Goal: Learn about a topic

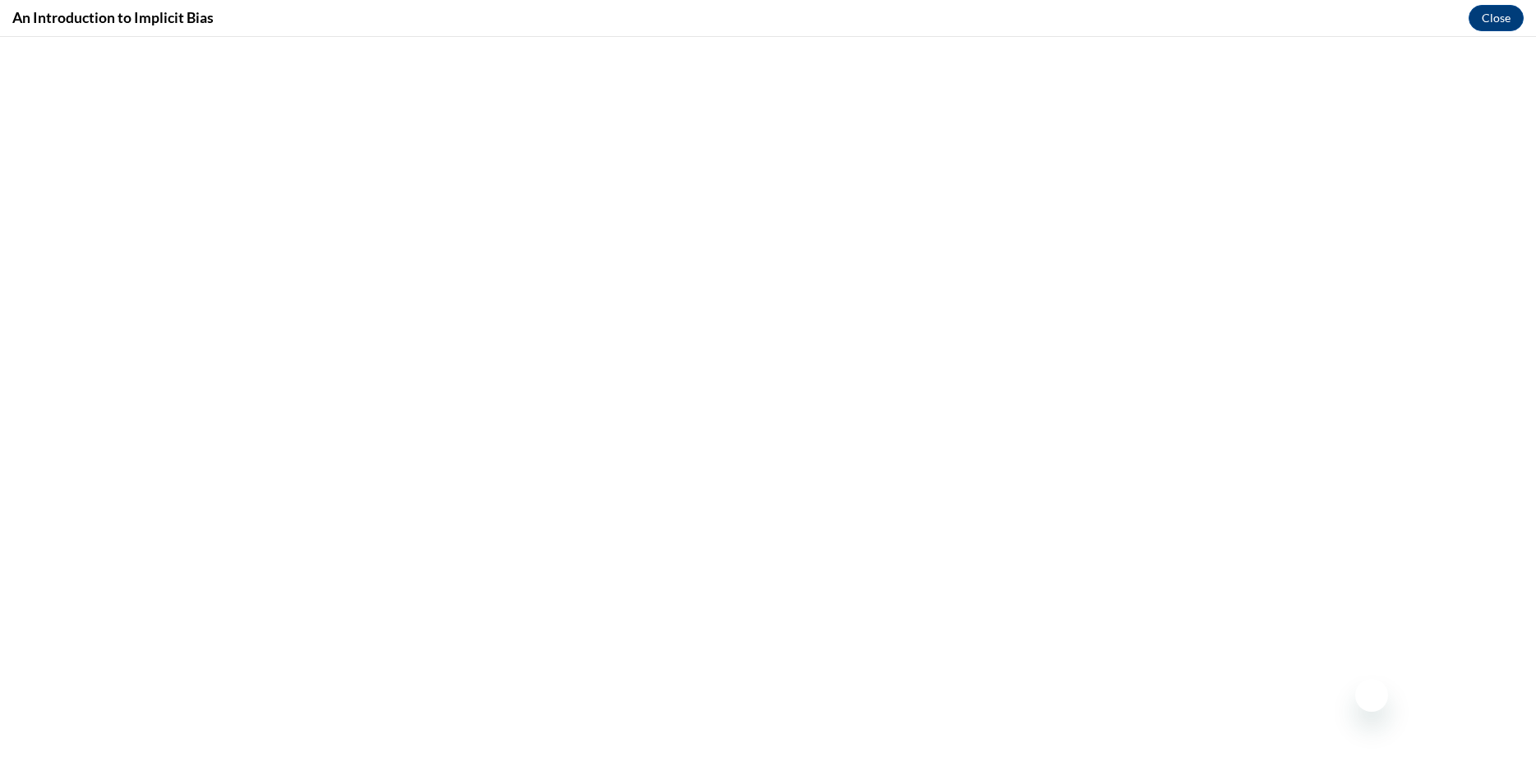
scroll to position [167, 0]
click at [1369, 698] on icon "Close message from company" at bounding box center [1371, 696] width 14 height 14
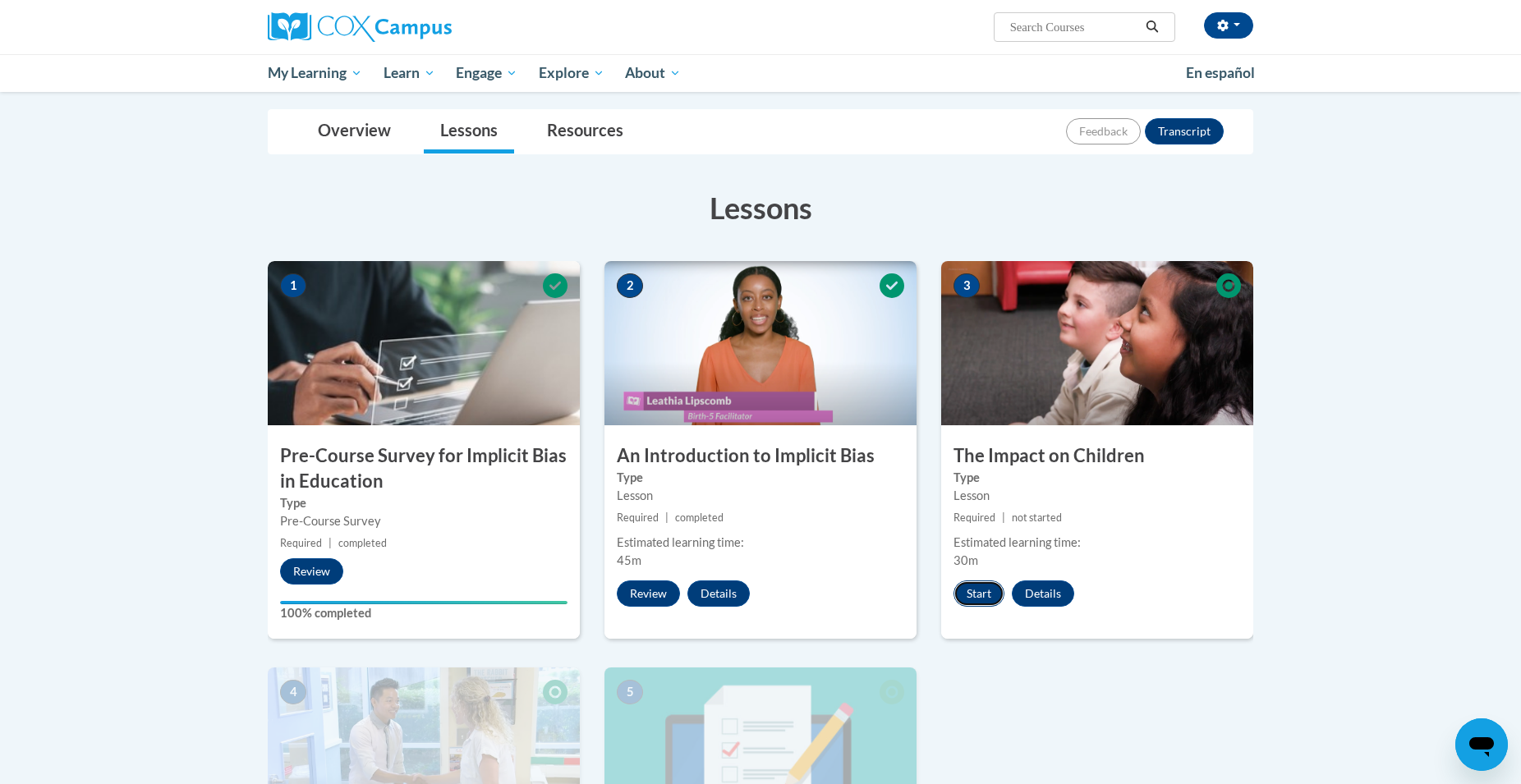
click at [967, 597] on button "Start" at bounding box center [979, 593] width 51 height 26
